Goal: Task Accomplishment & Management: Complete application form

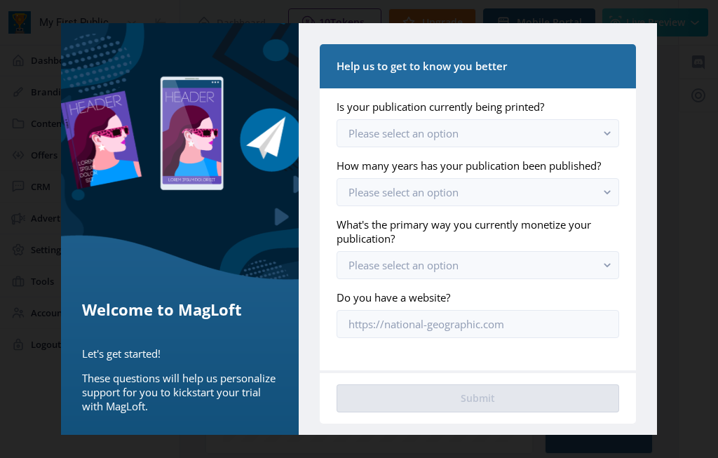
click at [607, 125] on rect "button" at bounding box center [607, 133] width 16 height 16
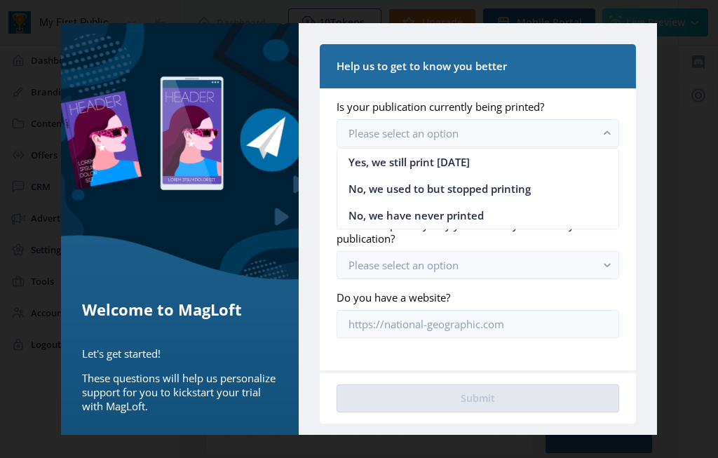
click at [476, 162] on nb-option "Yes, we still print [DATE]" at bounding box center [477, 162] width 281 height 27
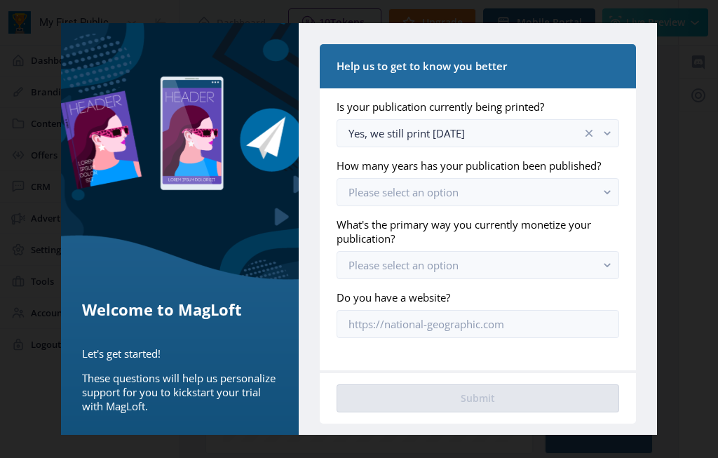
click at [597, 192] on button "Please select an option" at bounding box center [477, 192] width 282 height 28
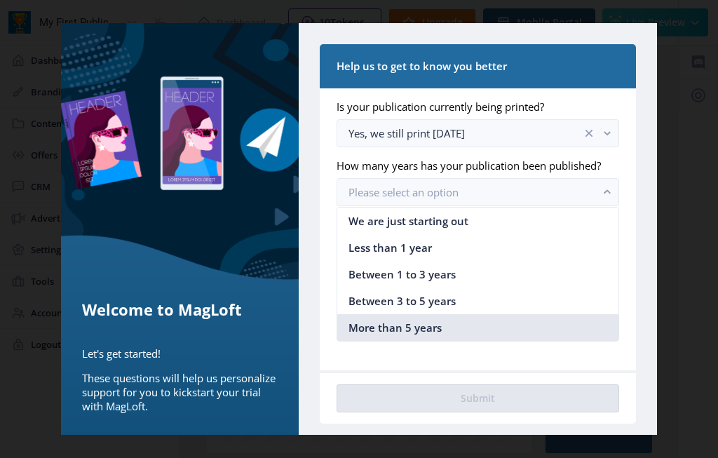
click at [430, 329] on span "More than 5 years" at bounding box center [394, 327] width 93 height 17
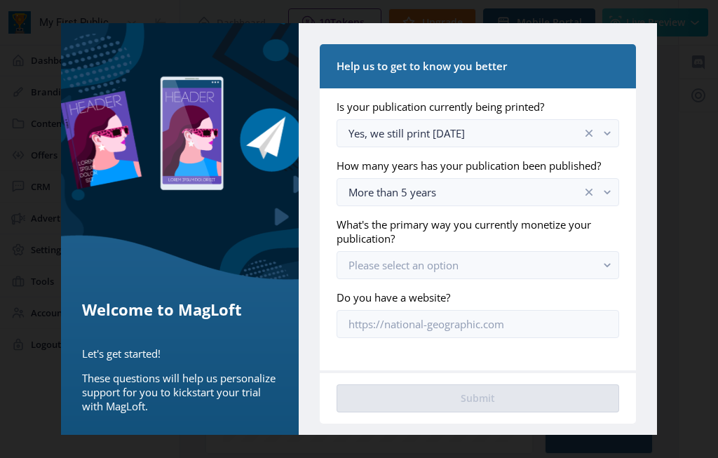
click at [606, 257] on rect "button" at bounding box center [607, 265] width 16 height 16
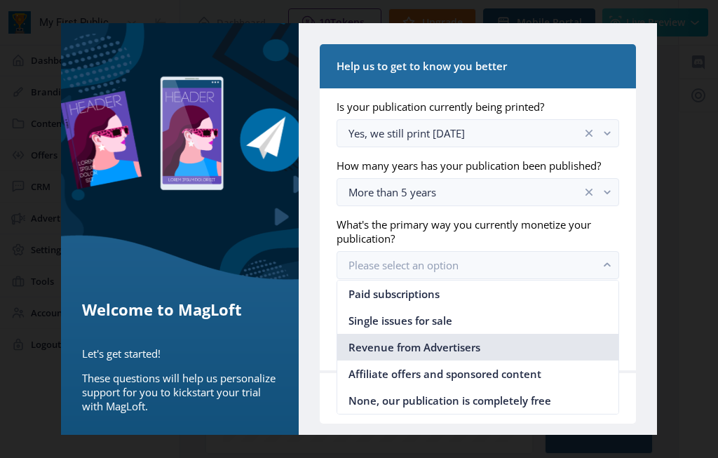
click at [443, 355] on nb-option "Revenue from Advertisers" at bounding box center [477, 347] width 281 height 27
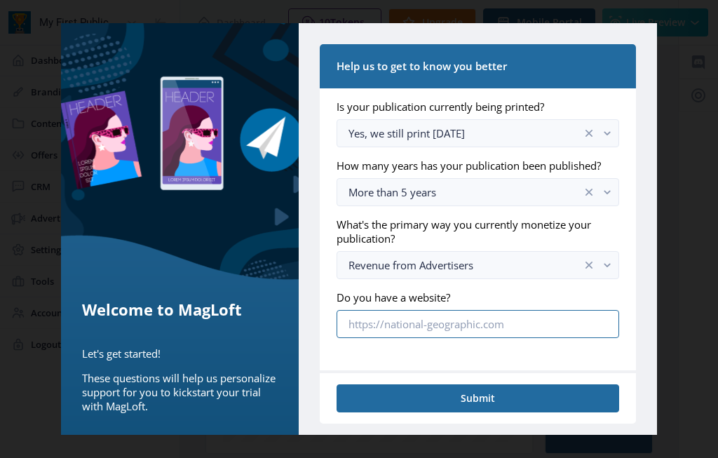
click at [533, 318] on input "Do you have a website?" at bounding box center [477, 324] width 282 height 28
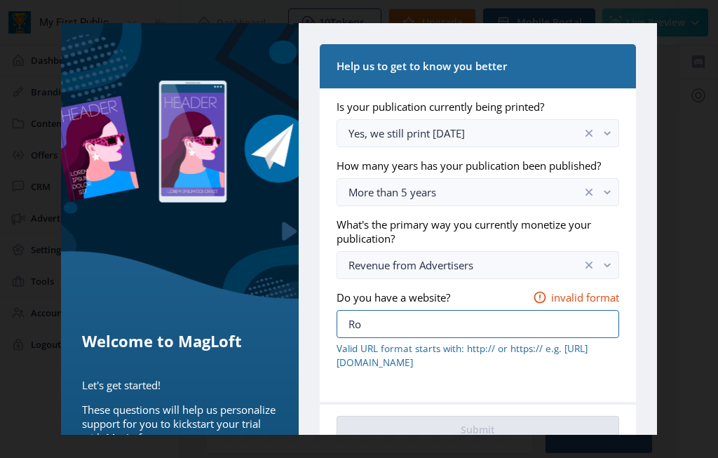
type input "R"
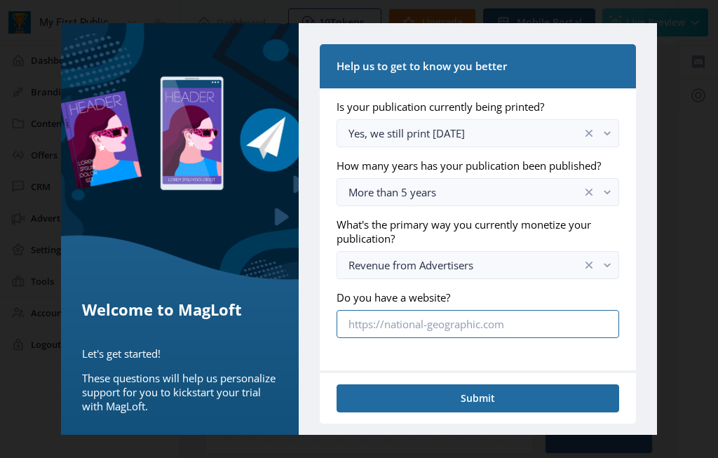
type input "R"
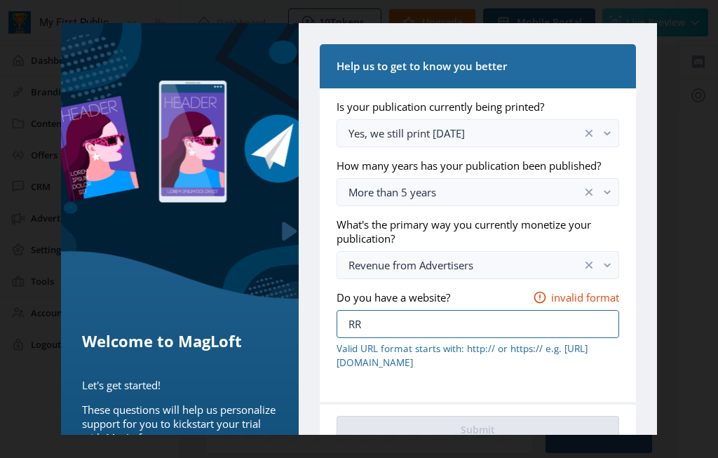
type input "R"
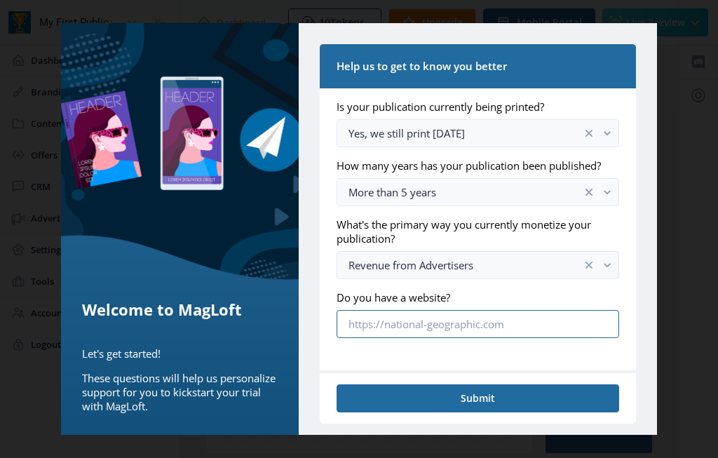
click at [384, 318] on input "Do you have a website?" at bounding box center [477, 324] width 282 height 28
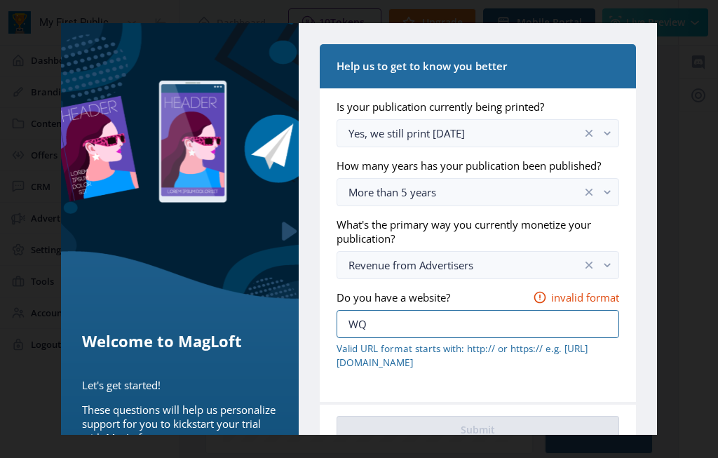
type input "W"
type input "R"
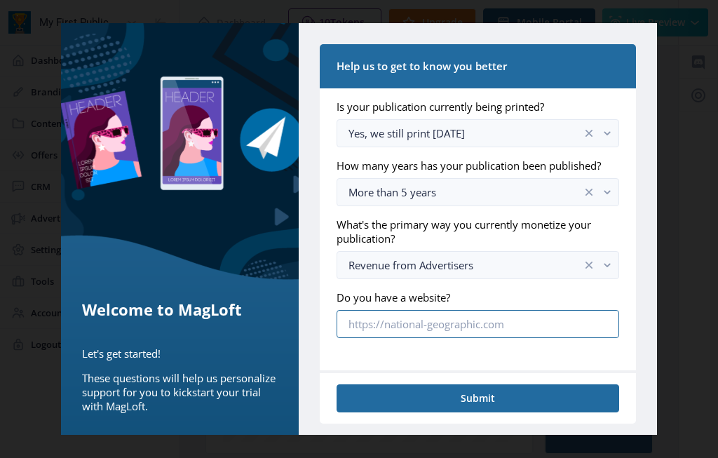
click at [389, 327] on input "Do you have a website?" at bounding box center [477, 324] width 282 height 28
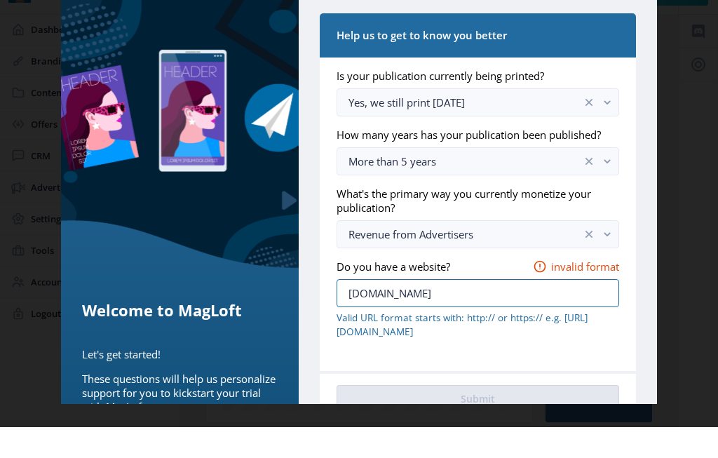
click at [353, 310] on input "[DOMAIN_NAME]" at bounding box center [477, 324] width 282 height 28
click at [331, 271] on nb-card-body "Is your publication currently being printed? Yes, we still print [DATE] How man…" at bounding box center [478, 244] width 316 height 313
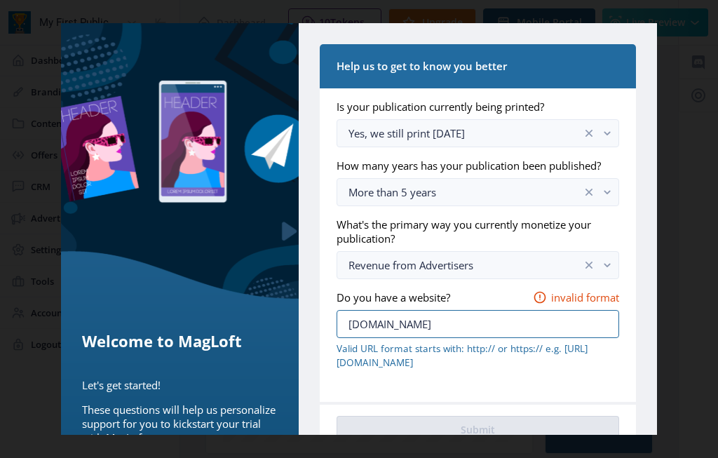
click at [342, 310] on input "[DOMAIN_NAME]" at bounding box center [477, 324] width 282 height 28
click at [485, 310] on input "[DOMAIN_NAME]" at bounding box center [477, 324] width 282 height 28
click at [482, 310] on input "[DOMAIN_NAME]" at bounding box center [477, 324] width 282 height 28
type input "H"
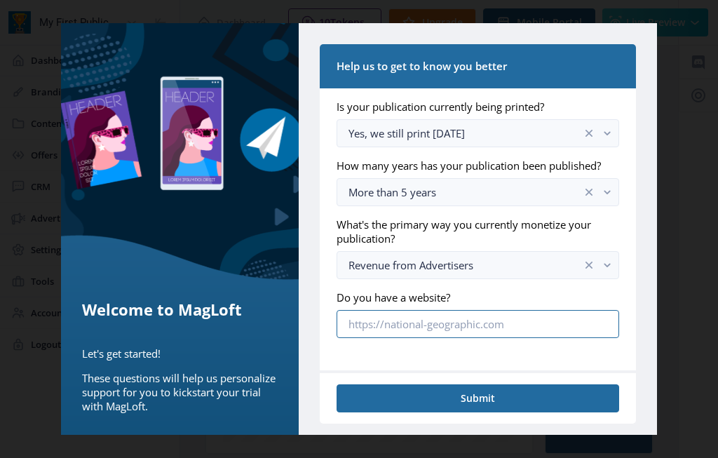
paste input "[URL][DOMAIN_NAME]"
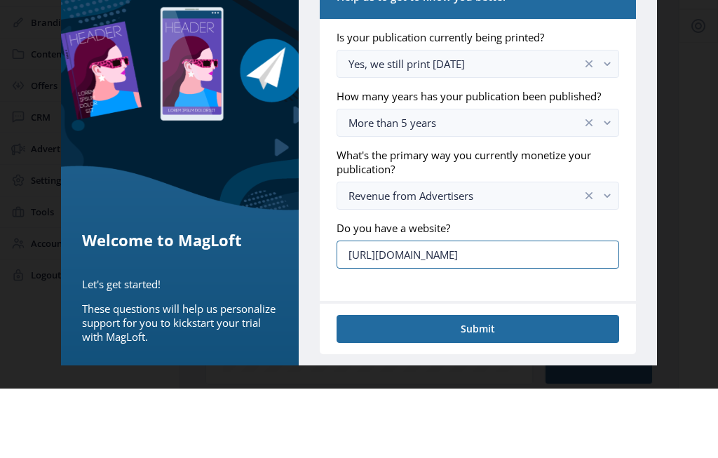
type input "[URL][DOMAIN_NAME]"
click at [492, 384] on button "Submit" at bounding box center [477, 398] width 282 height 28
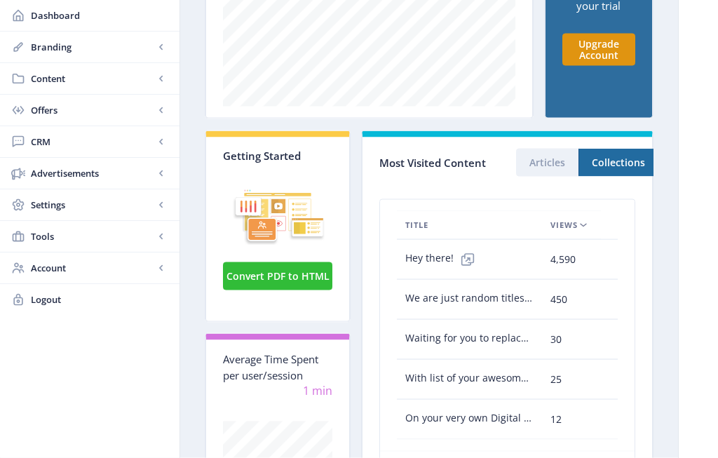
scroll to position [336, 0]
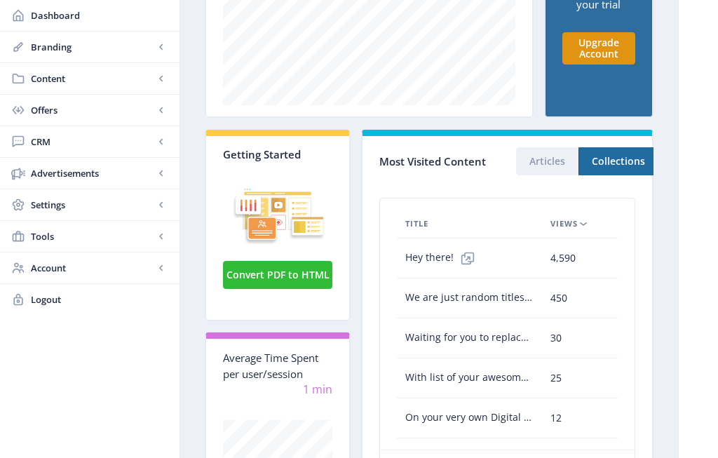
click at [279, 289] on button "Convert PDF to HTML" at bounding box center [277, 275] width 109 height 28
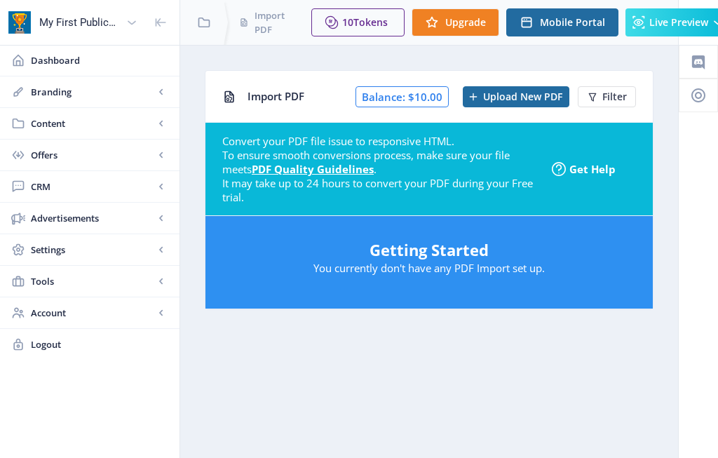
click at [519, 97] on span "Upload New PDF" at bounding box center [522, 96] width 79 height 11
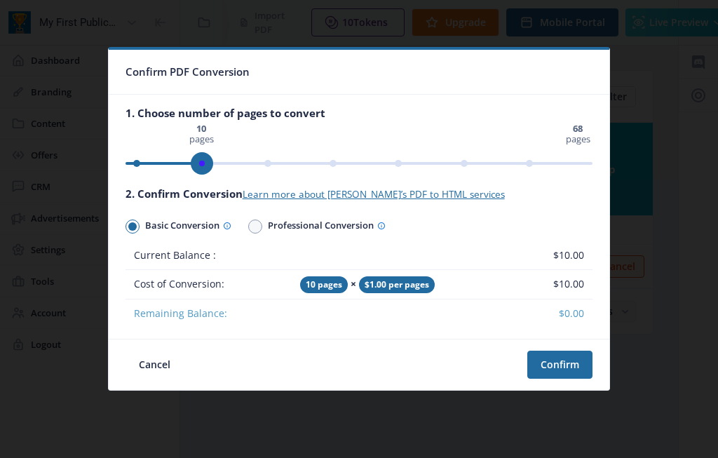
click at [204, 169] on span "ngx-slider" at bounding box center [202, 163] width 22 height 22
click at [566, 369] on button "Confirm" at bounding box center [559, 364] width 65 height 28
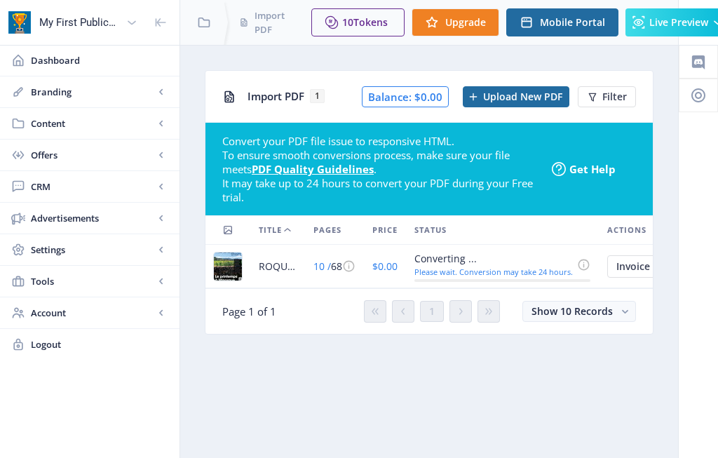
scroll to position [7, 13]
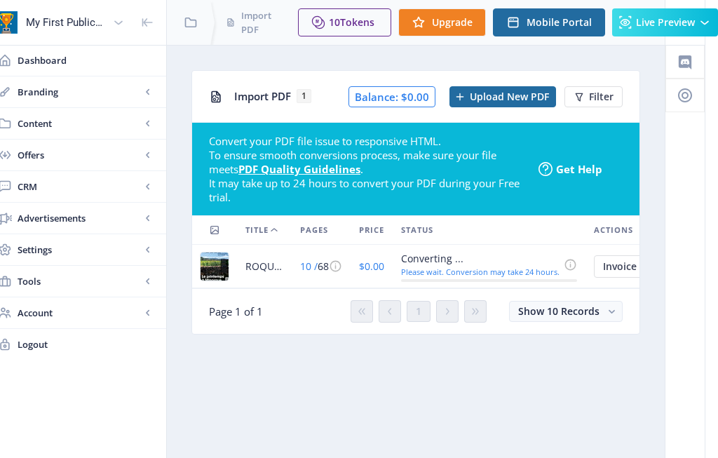
click at [636, 313] on nb-card-footer "Page 1 of 1 1 Show 10 Records" at bounding box center [415, 311] width 447 height 46
click at [599, 304] on span "Show 10 Records" at bounding box center [558, 310] width 81 height 13
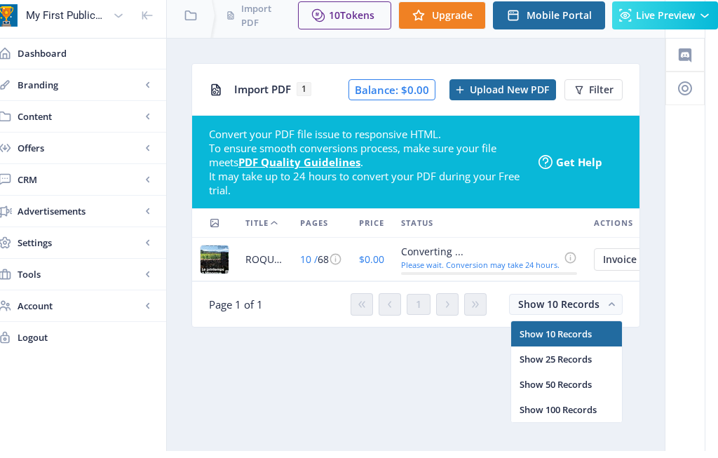
scroll to position [0, 0]
click at [703, 355] on div at bounding box center [684, 244] width 39 height 413
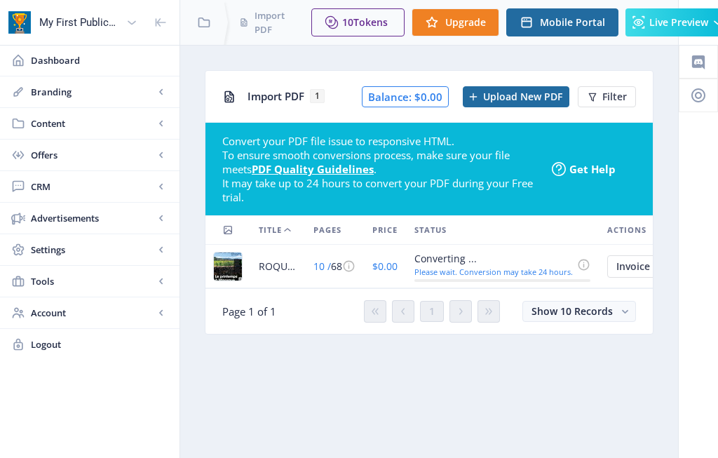
scroll to position [7, 13]
